Goal: Task Accomplishment & Management: Manage account settings

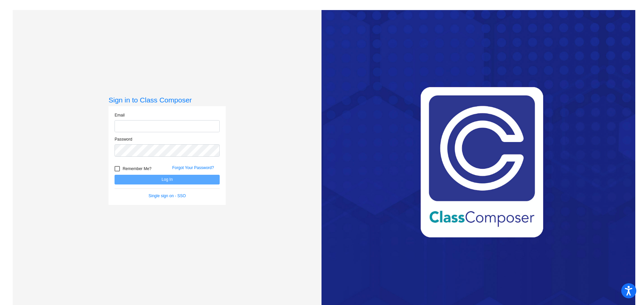
type input "[EMAIL_ADDRESS][DOMAIN_NAME]"
drag, startPoint x: 116, startPoint y: 170, endPoint x: 119, endPoint y: 173, distance: 4.3
click at [116, 170] on div at bounding box center [116, 168] width 5 height 5
click at [117, 171] on input "Remember Me?" at bounding box center [117, 171] width 0 height 0
checkbox input "true"
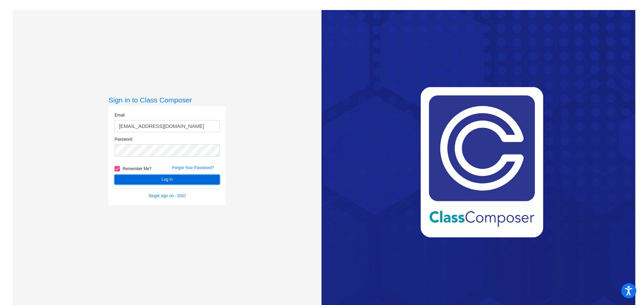
drag, startPoint x: 127, startPoint y: 181, endPoint x: 132, endPoint y: 182, distance: 4.8
click at [127, 181] on button "Log In" at bounding box center [166, 180] width 105 height 10
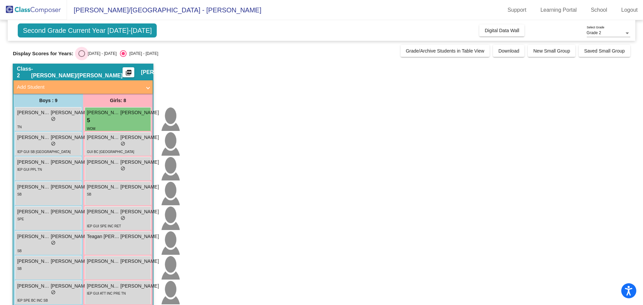
click at [83, 52] on div "Select an option" at bounding box center [81, 53] width 7 height 7
click at [82, 57] on input "[DATE] - [DATE]" at bounding box center [81, 57] width 0 height 0
radio input "true"
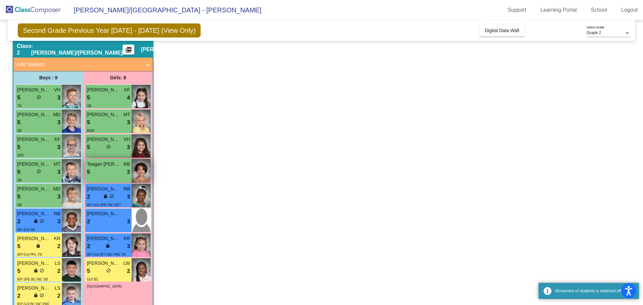
scroll to position [36, 0]
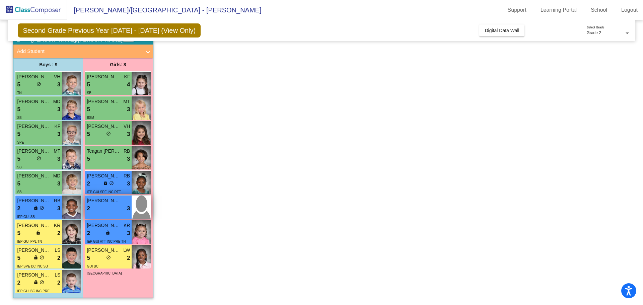
click at [111, 211] on div "2 lock do_not_disturb_alt 3" at bounding box center [108, 208] width 43 height 9
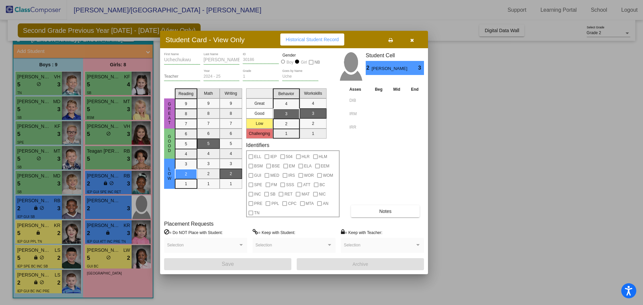
click at [412, 40] on icon "button" at bounding box center [412, 40] width 4 height 5
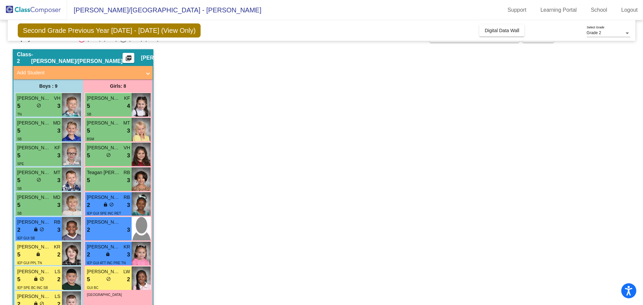
scroll to position [2, 0]
